Goal: Task Accomplishment & Management: Use online tool/utility

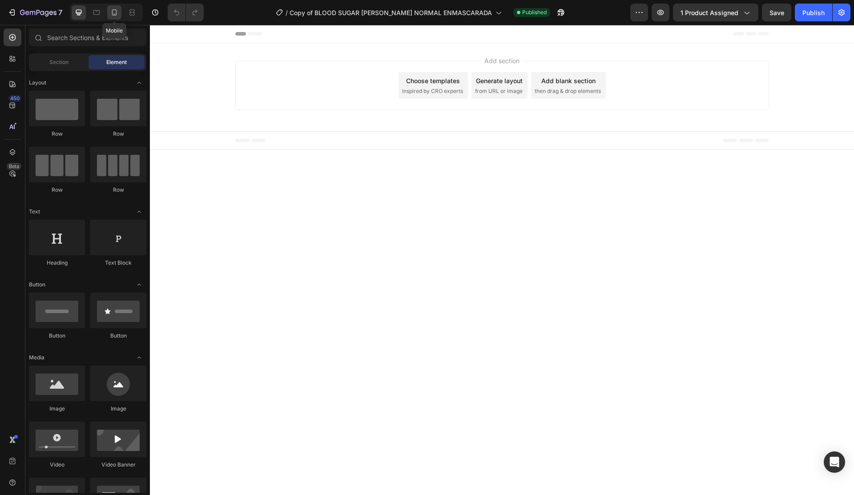
click at [116, 12] on icon at bounding box center [114, 12] width 5 height 6
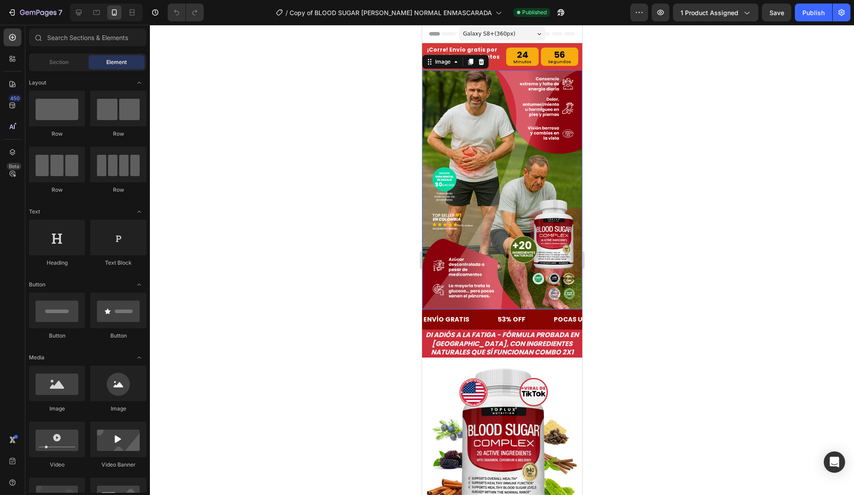
click at [497, 119] on img at bounding box center [502, 189] width 160 height 239
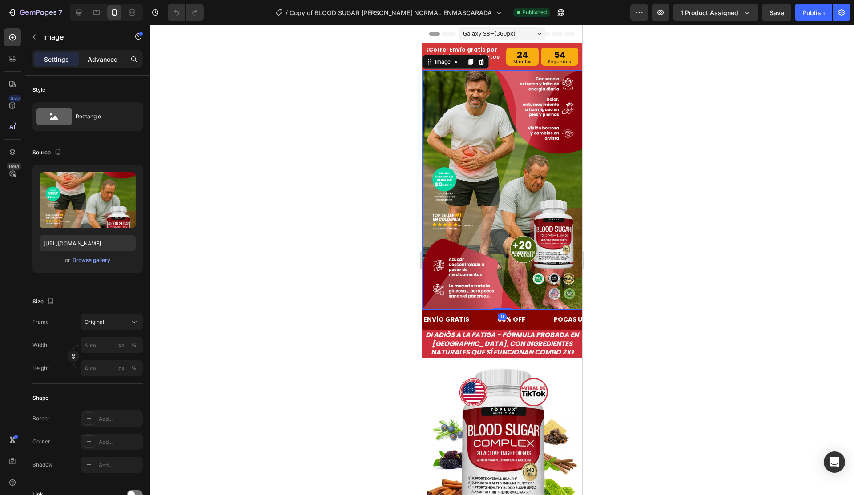
click at [105, 57] on p "Advanced" at bounding box center [103, 59] width 30 height 9
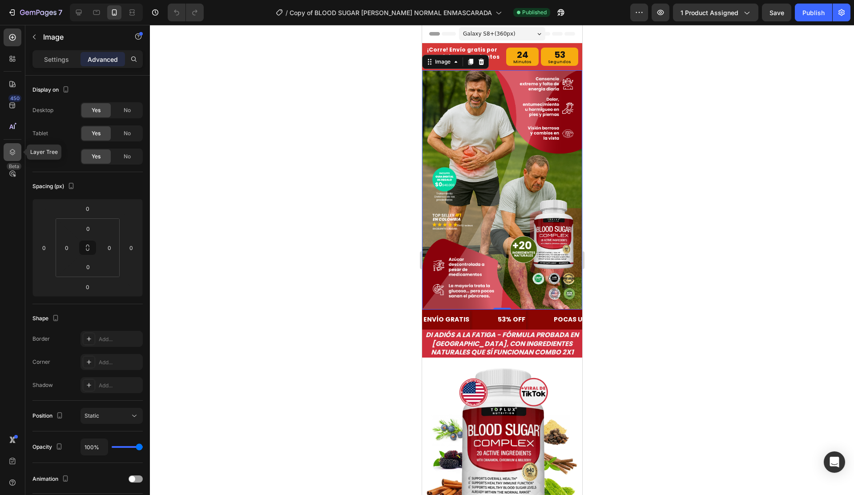
click at [12, 156] on icon at bounding box center [12, 152] width 9 height 9
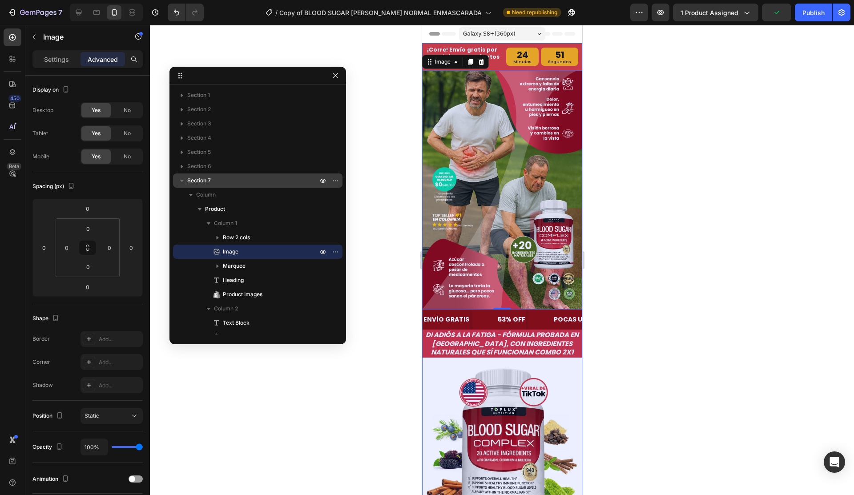
click at [206, 184] on span "Section 7" at bounding box center [199, 180] width 24 height 9
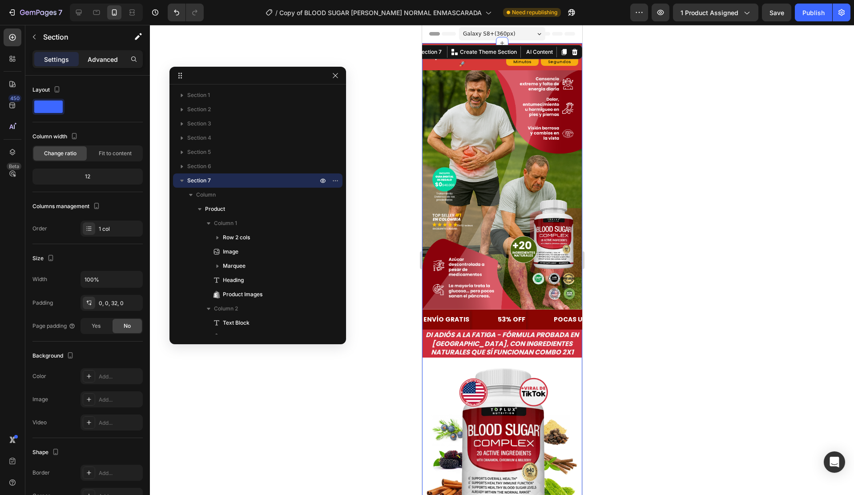
click at [103, 62] on p "Advanced" at bounding box center [103, 59] width 30 height 9
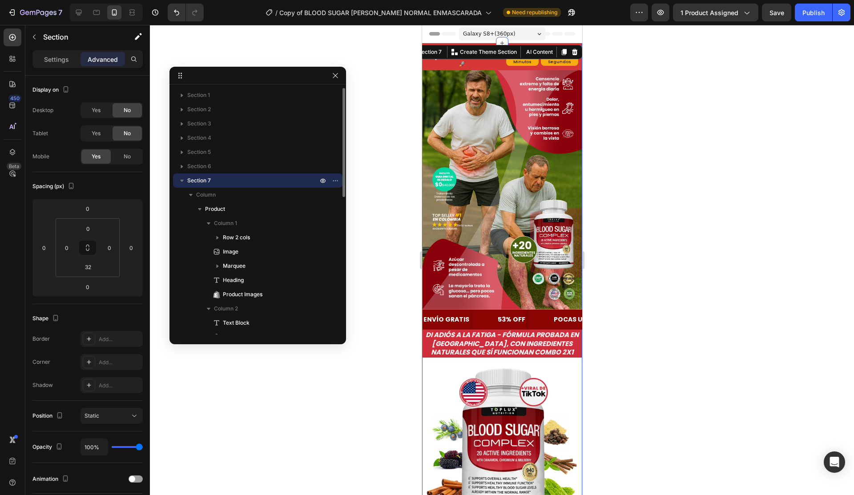
click at [235, 178] on p "Section 7" at bounding box center [253, 180] width 132 height 9
click at [206, 195] on span "Section 8" at bounding box center [199, 194] width 24 height 9
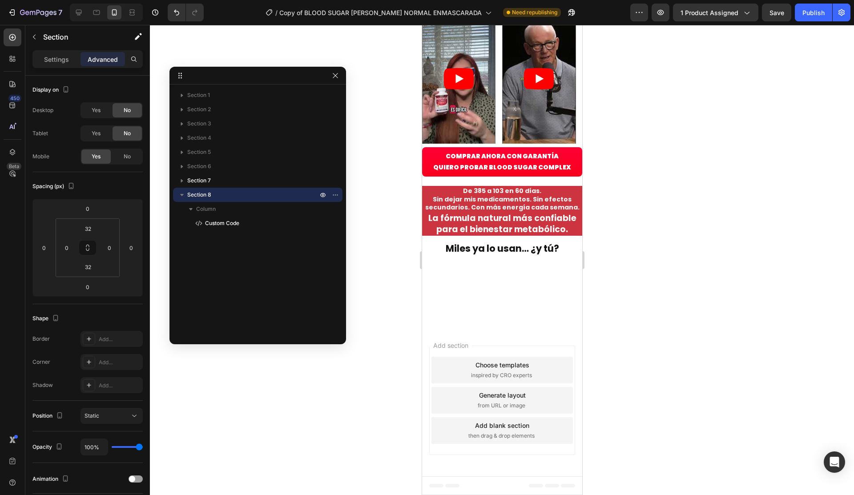
scroll to position [2231, 0]
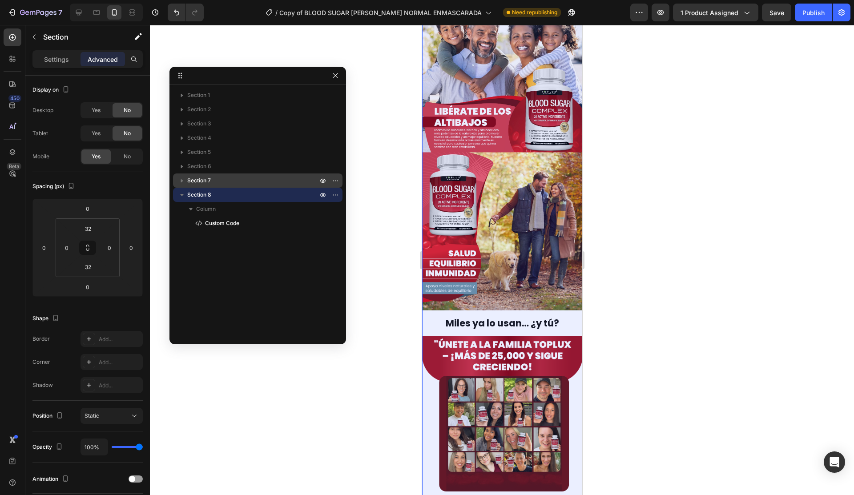
click at [215, 186] on div "Section 7" at bounding box center [258, 180] width 162 height 14
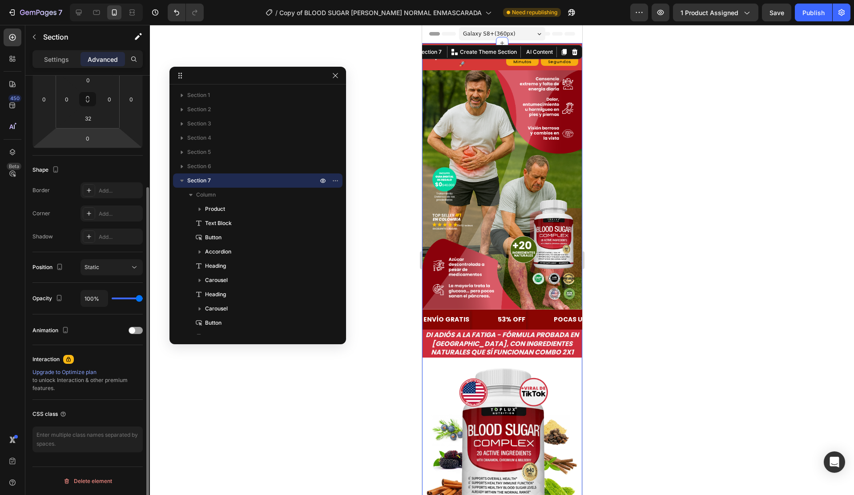
scroll to position [0, 0]
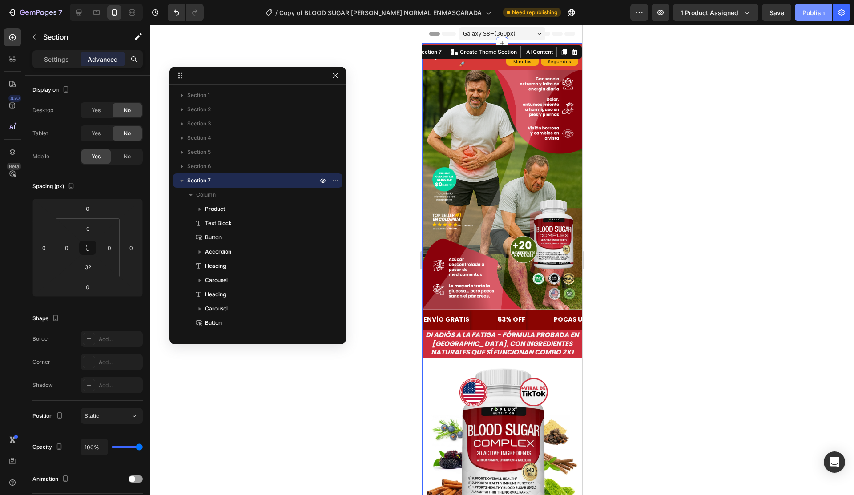
click at [810, 10] on div "Publish" at bounding box center [813, 12] width 22 height 9
click at [185, 179] on icon "button" at bounding box center [181, 180] width 9 height 9
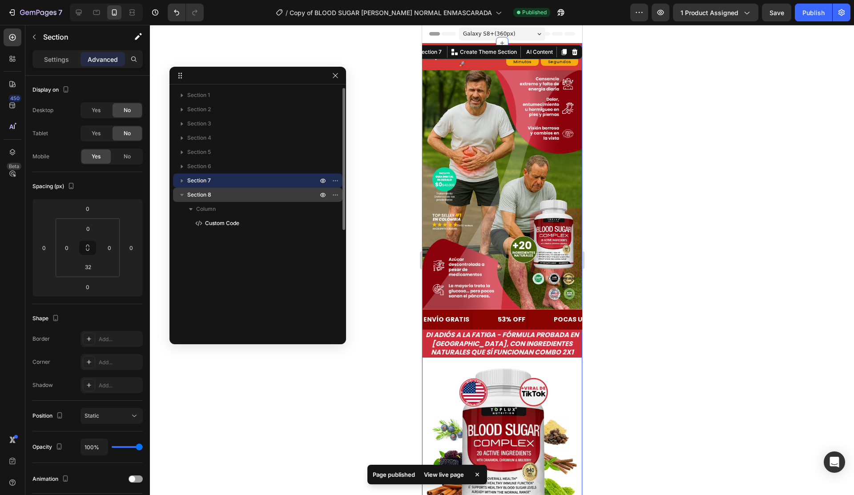
click at [185, 195] on icon "button" at bounding box center [181, 194] width 9 height 9
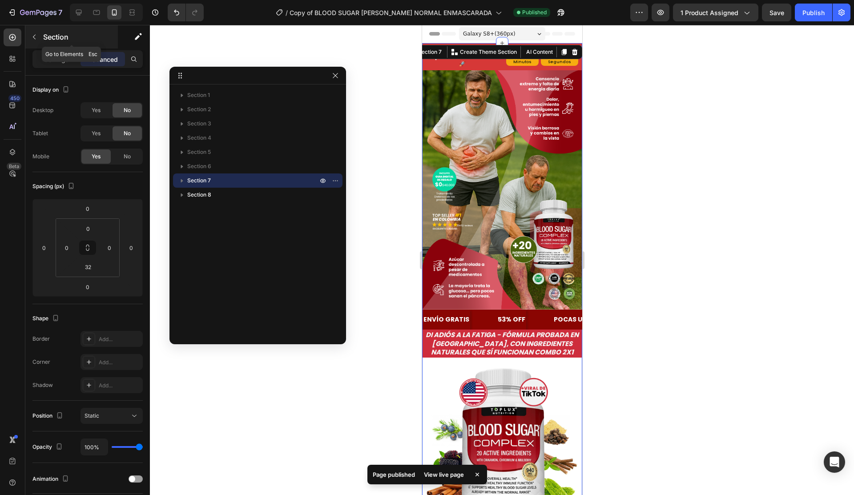
click at [36, 37] on icon "button" at bounding box center [34, 36] width 7 height 7
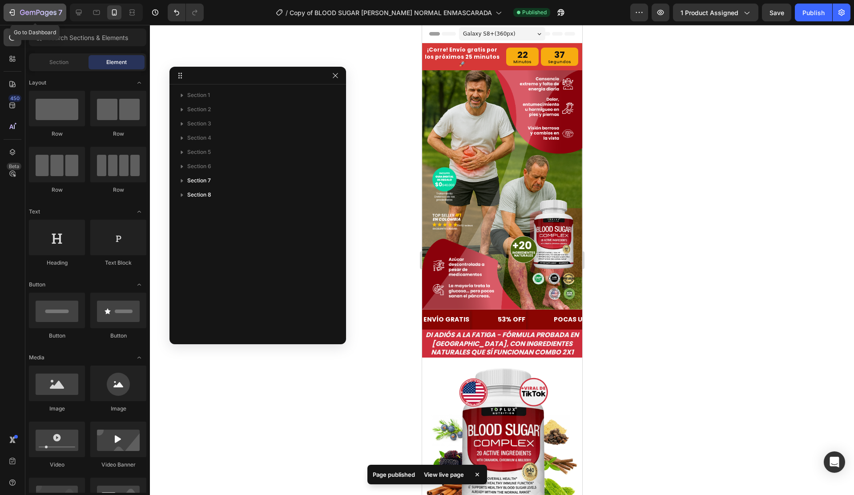
click at [11, 18] on button "7" at bounding box center [35, 13] width 63 height 18
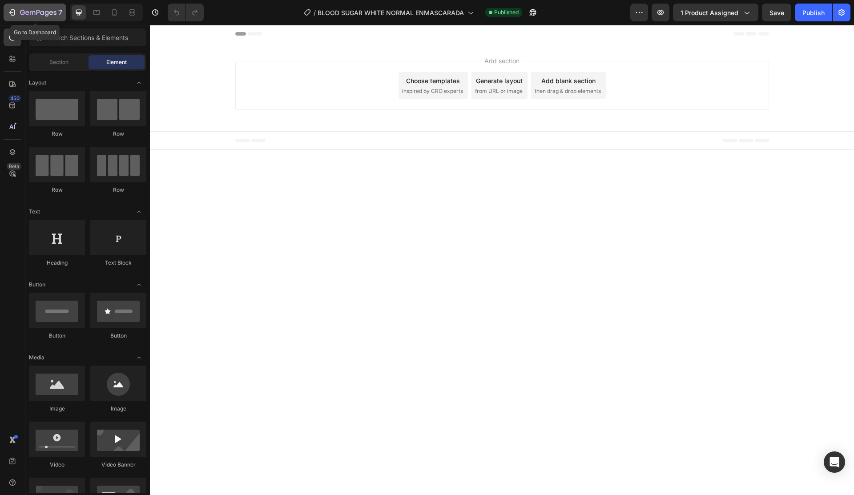
click at [9, 16] on icon "button" at bounding box center [12, 12] width 9 height 9
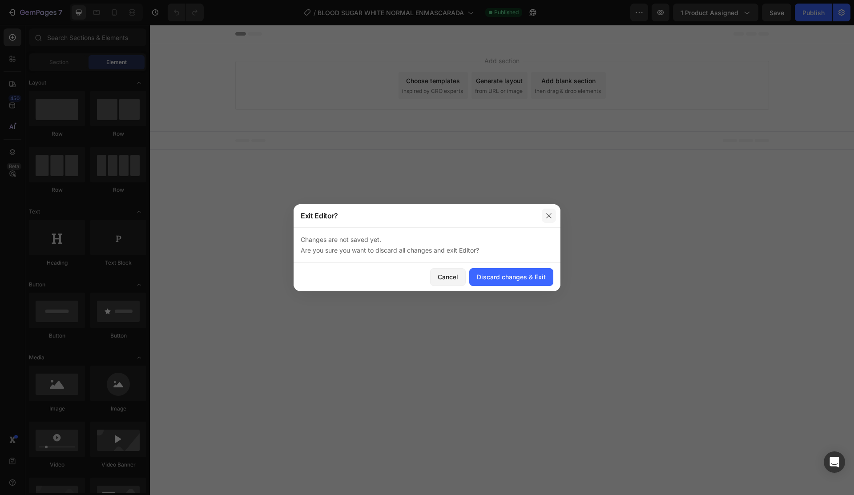
click at [550, 214] on icon "button" at bounding box center [548, 215] width 5 height 5
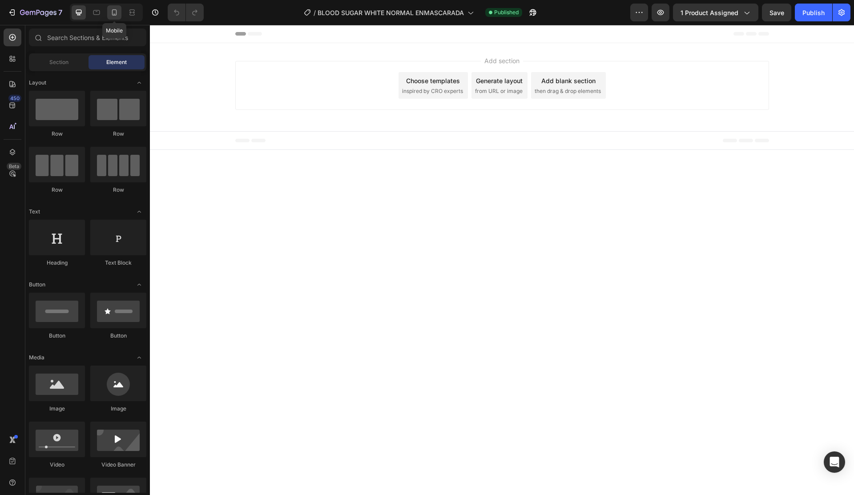
click at [111, 10] on icon at bounding box center [114, 12] width 9 height 9
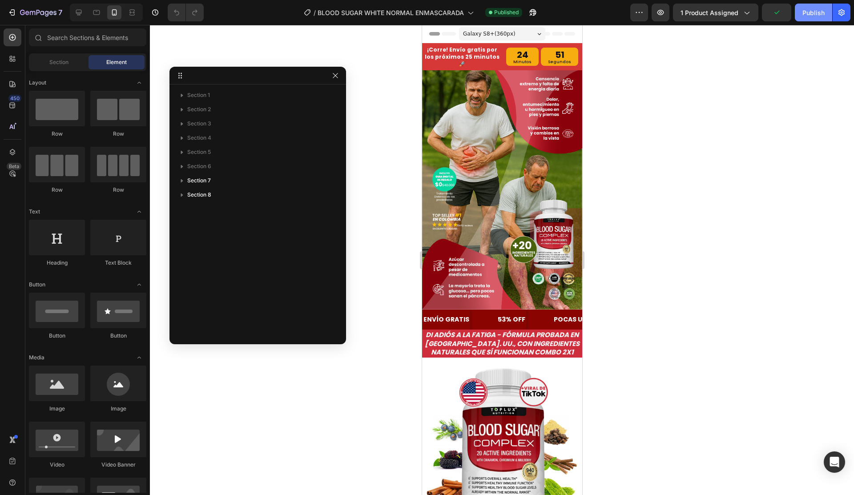
click at [800, 16] on button "Publish" at bounding box center [813, 13] width 37 height 18
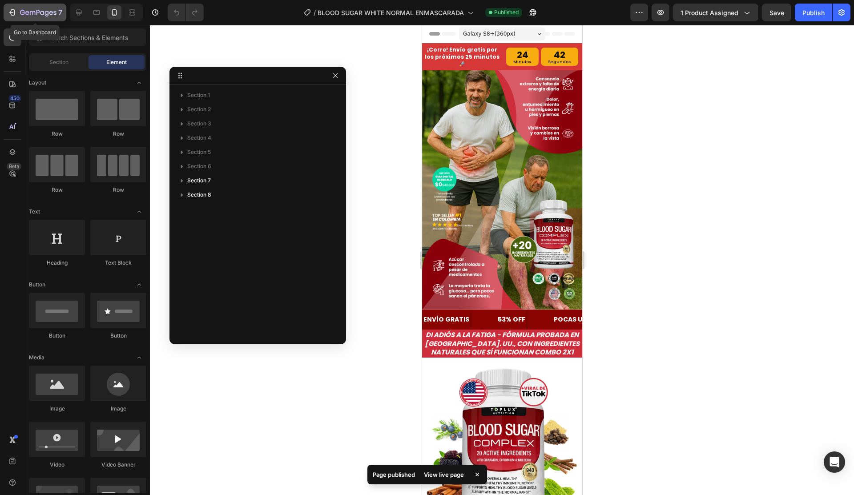
click at [18, 9] on div "7" at bounding box center [35, 12] width 55 height 11
